Goal: Task Accomplishment & Management: Use online tool/utility

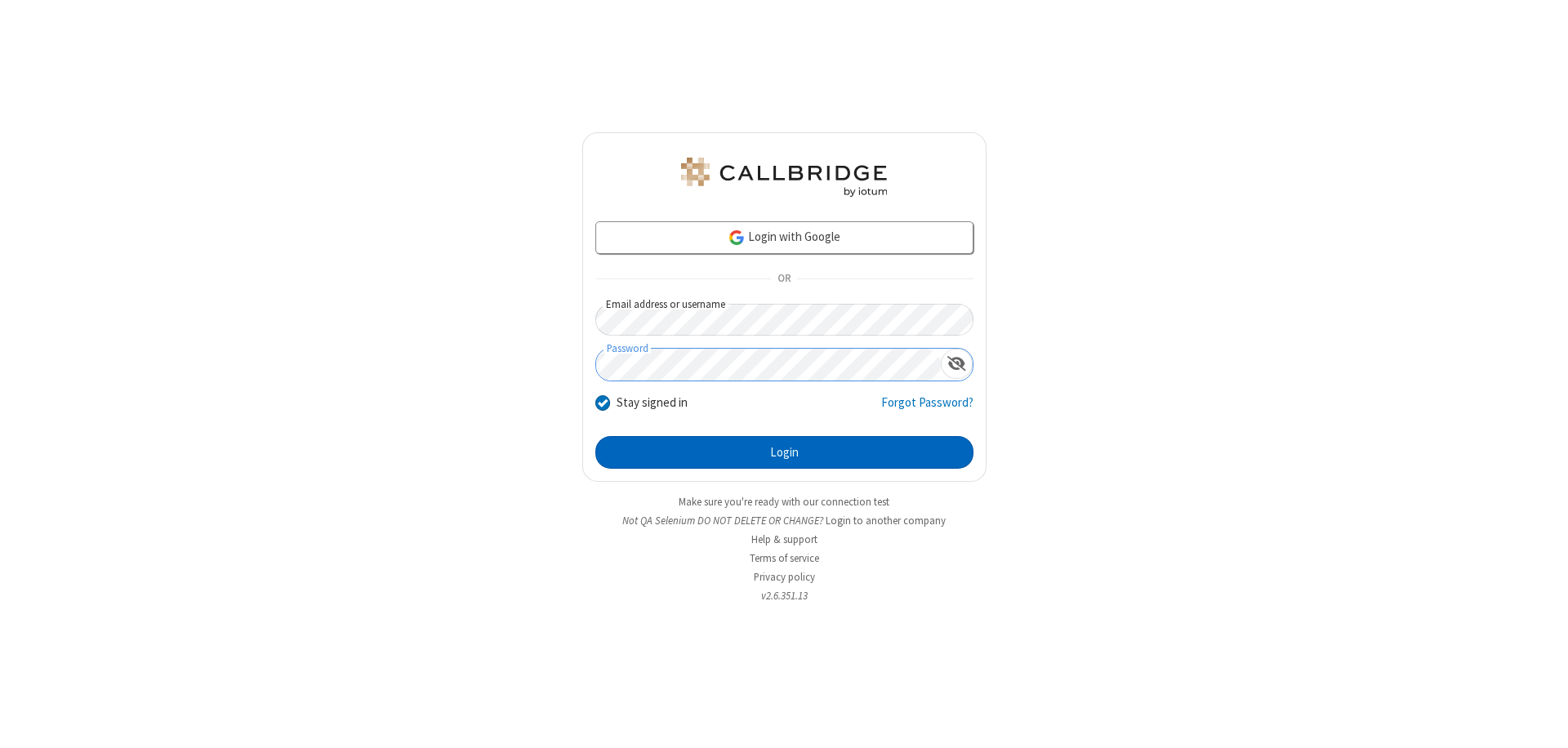
click at [784, 452] on button "Login" at bounding box center [784, 451] width 378 height 32
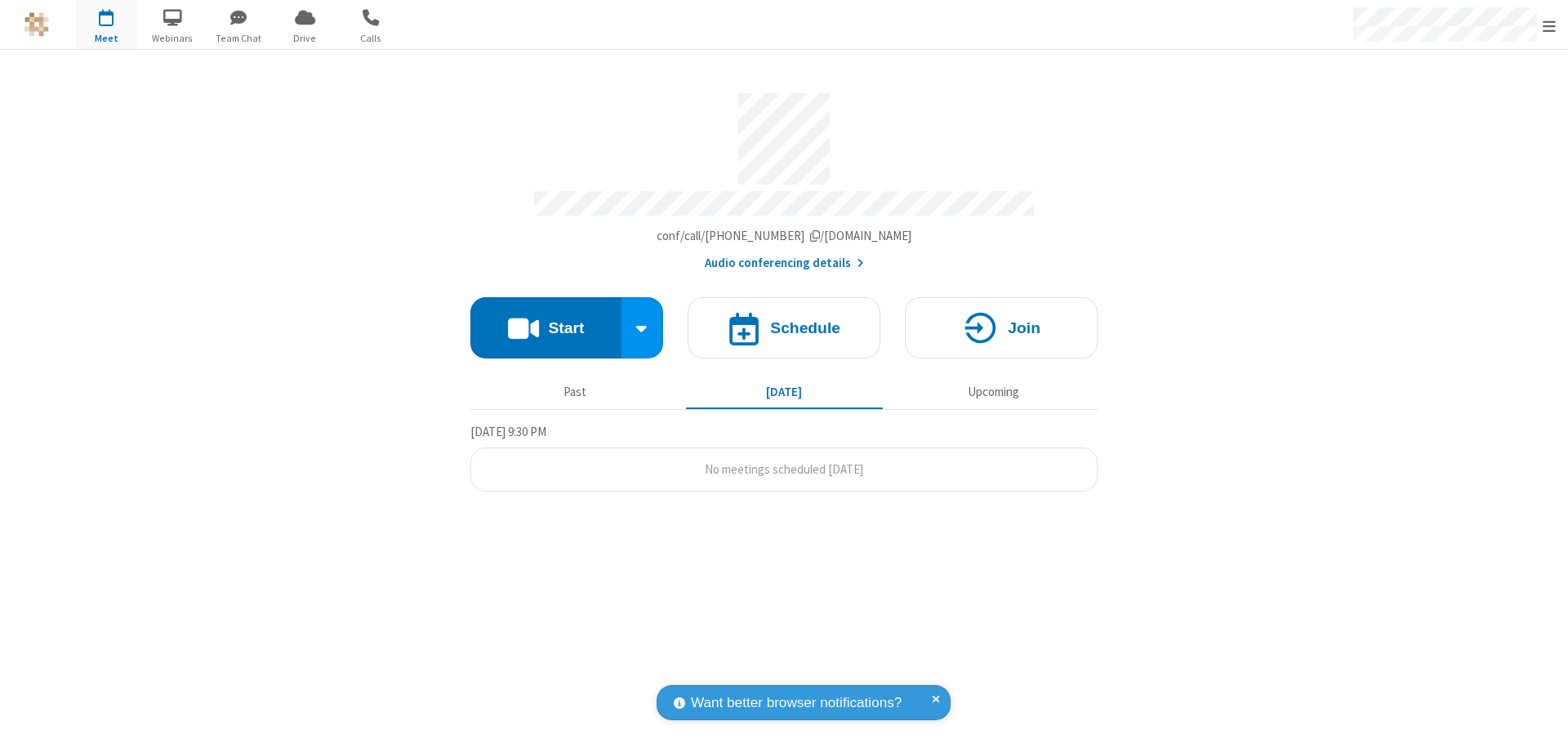
click at [546, 320] on button "Start" at bounding box center [546, 327] width 151 height 62
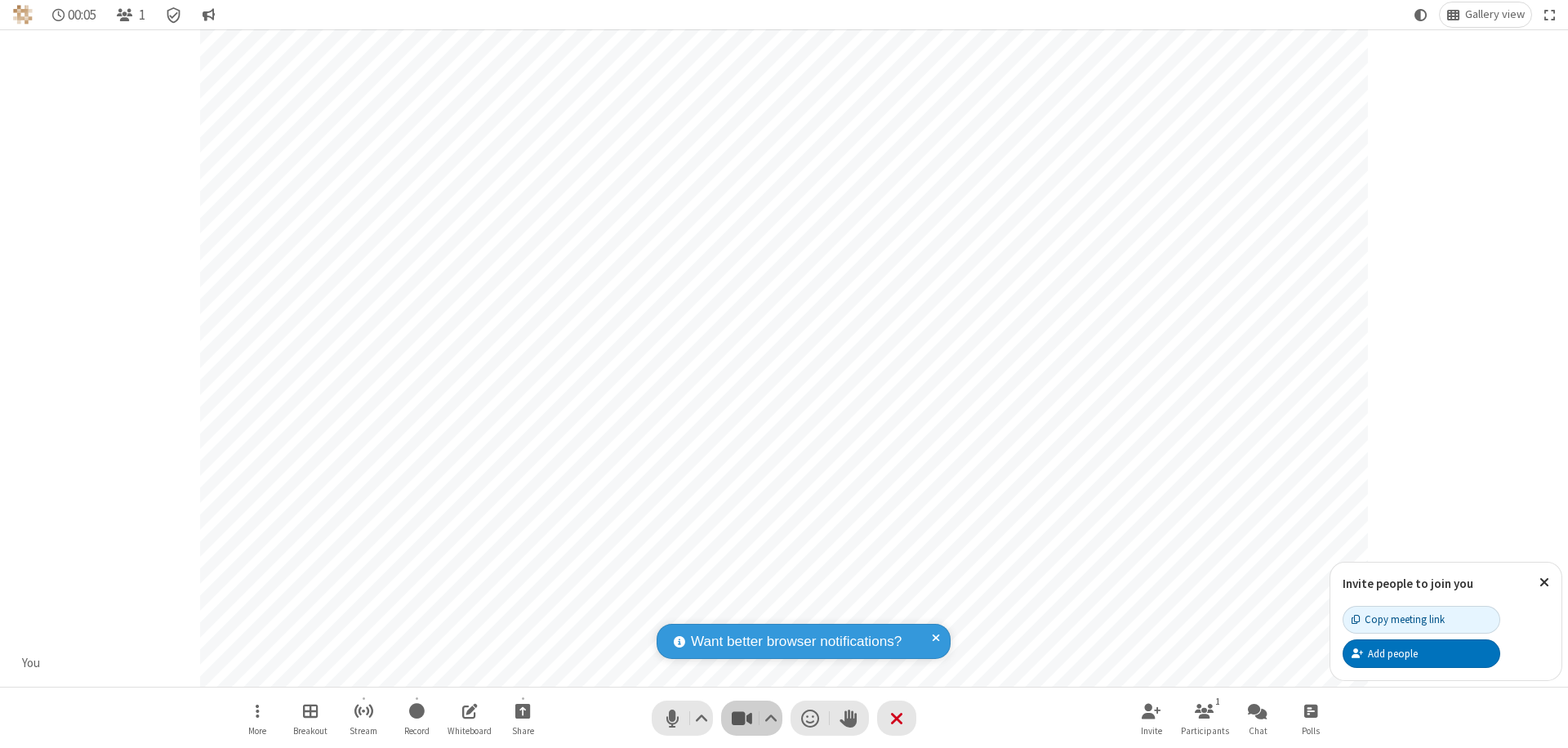
click at [741, 718] on span "Stop video (⌘+Shift+V)" at bounding box center [740, 718] width 24 height 23
click at [741, 718] on span "Start video (⌘+Shift+V)" at bounding box center [740, 718] width 24 height 23
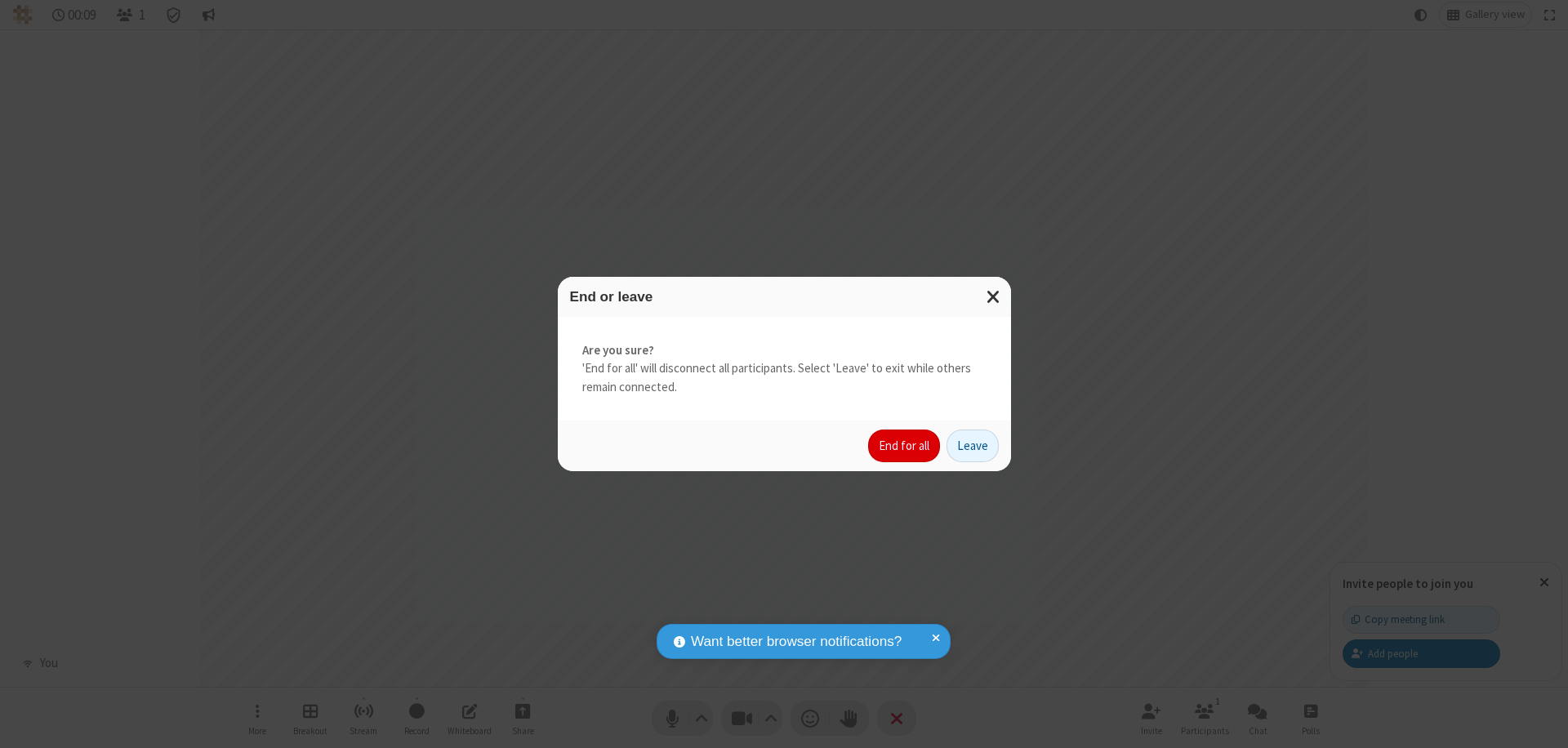
click at [905, 445] on button "End for all" at bounding box center [903, 444] width 71 height 32
